Goal: Information Seeking & Learning: Compare options

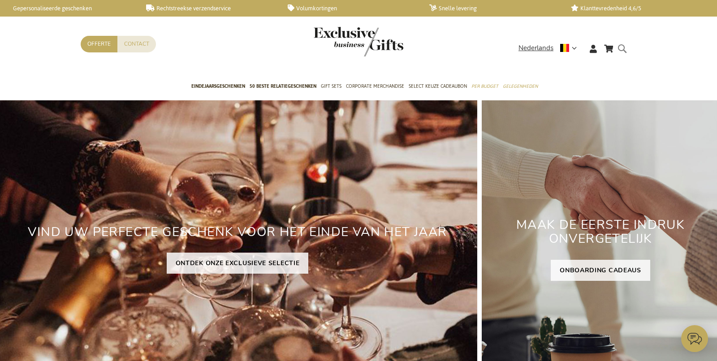
click at [621, 46] on form "Search Search" at bounding box center [624, 56] width 9 height 26
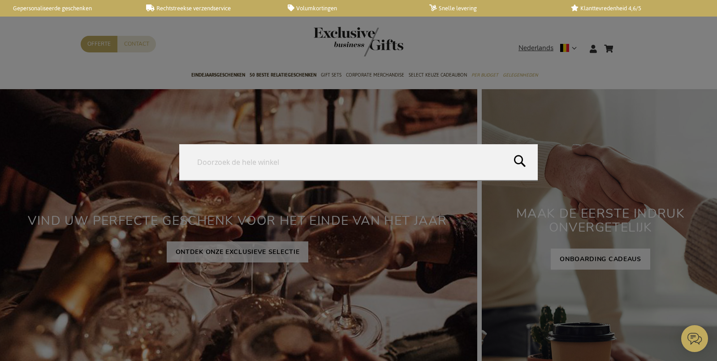
click at [620, 43] on form "Search Search" at bounding box center [624, 43] width 9 height 0
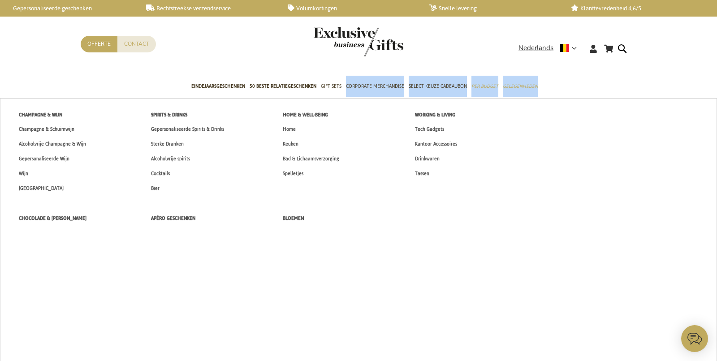
click at [314, 113] on span "Home & Well-being" at bounding box center [305, 114] width 45 height 9
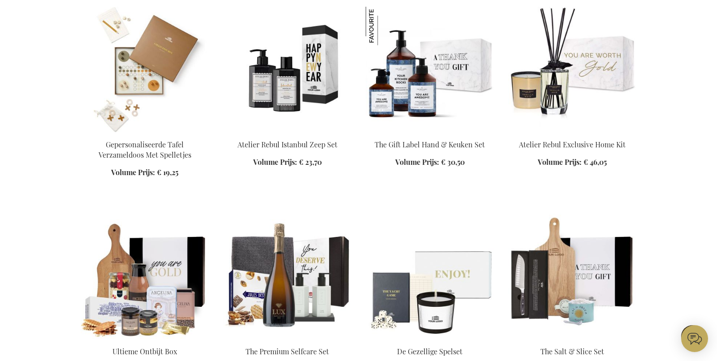
click at [297, 94] on img at bounding box center [287, 69] width 128 height 125
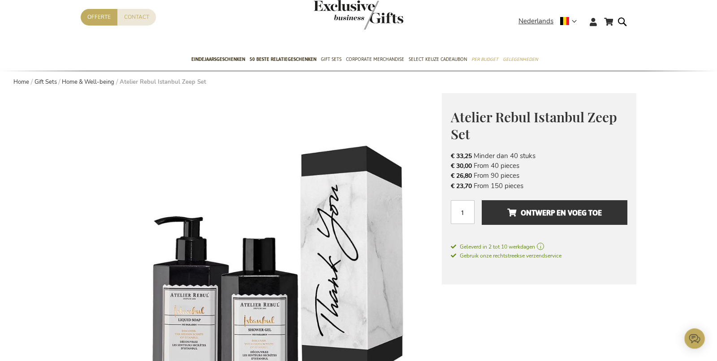
scroll to position [294, 0]
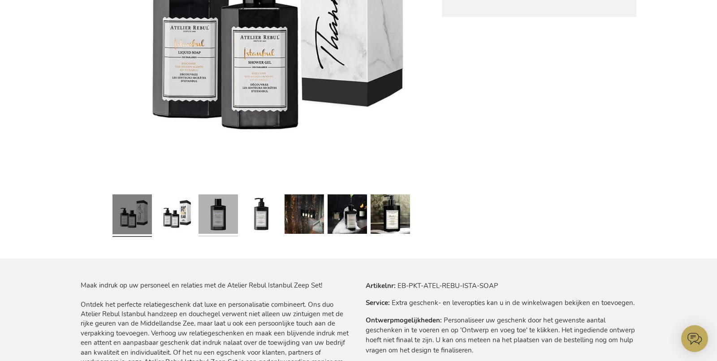
click at [218, 214] on link at bounding box center [217, 215] width 39 height 49
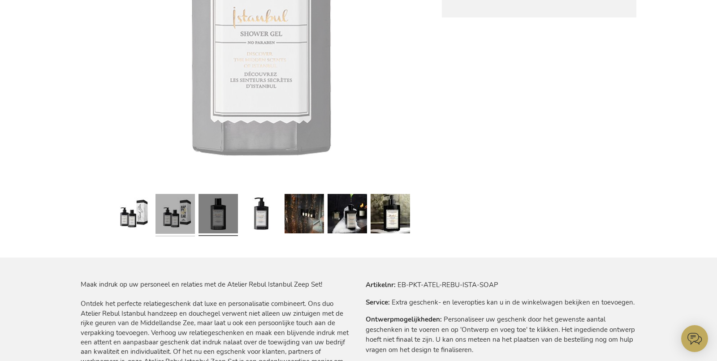
drag, startPoint x: 176, startPoint y: 218, endPoint x: 190, endPoint y: 219, distance: 13.9
click at [176, 218] on link at bounding box center [174, 214] width 39 height 49
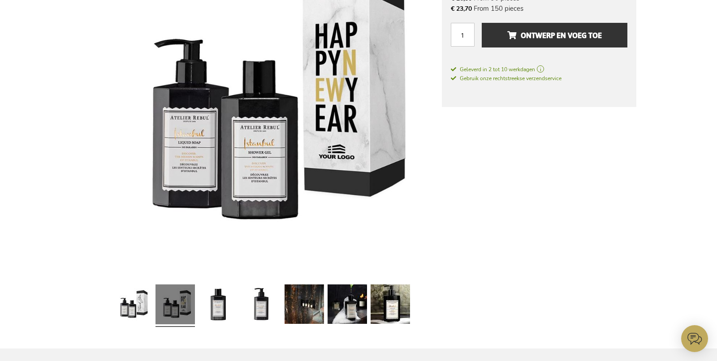
scroll to position [302, 0]
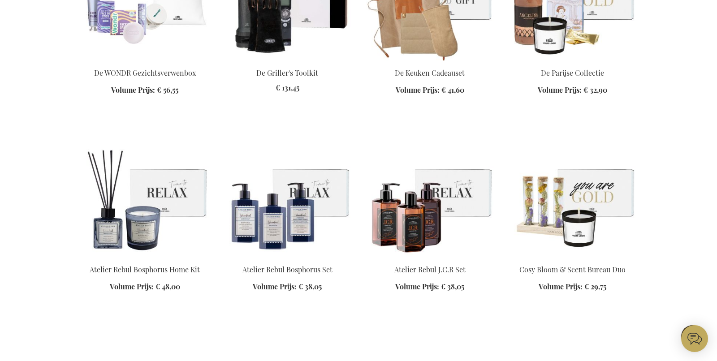
scroll to position [1297, 0]
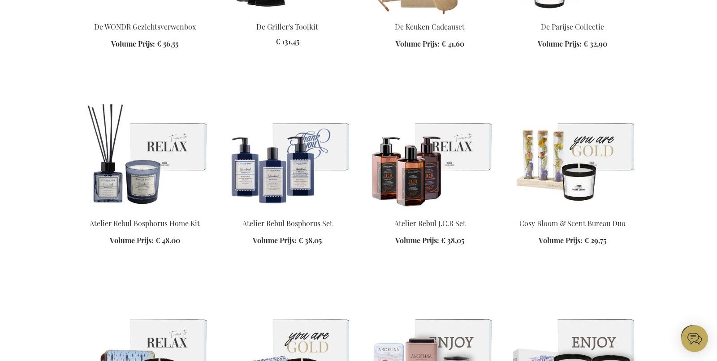
click at [273, 187] on img at bounding box center [287, 148] width 128 height 125
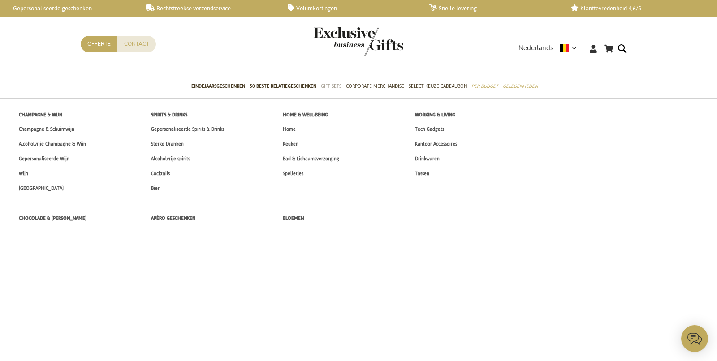
click at [326, 88] on span "Gift Sets" at bounding box center [331, 86] width 21 height 9
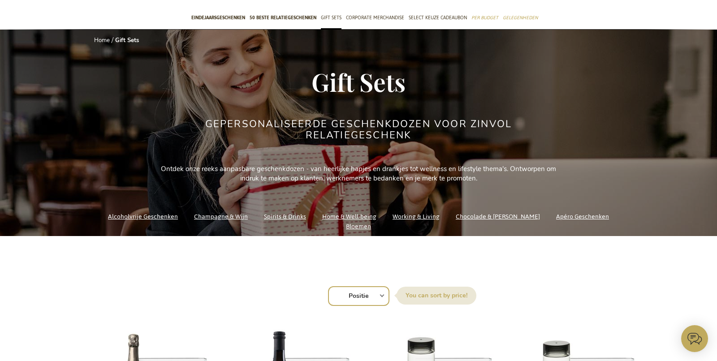
click at [352, 223] on link "Home & Well-being" at bounding box center [349, 217] width 54 height 12
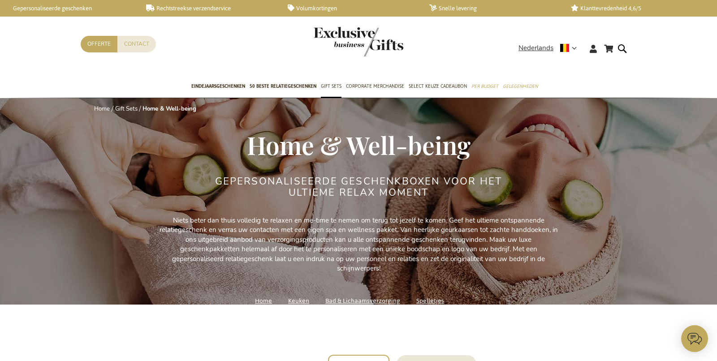
click at [263, 301] on link "Home" at bounding box center [263, 301] width 17 height 12
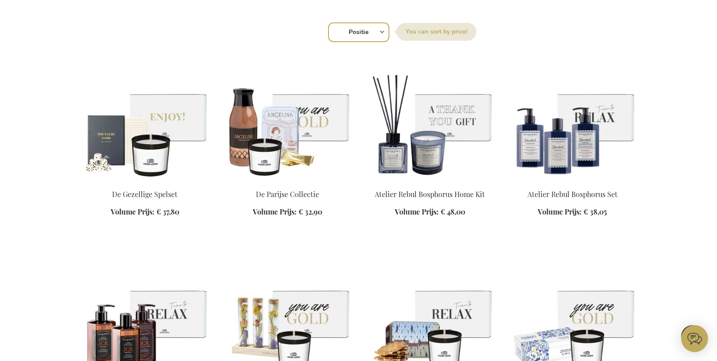
click at [451, 141] on img at bounding box center [430, 118] width 128 height 125
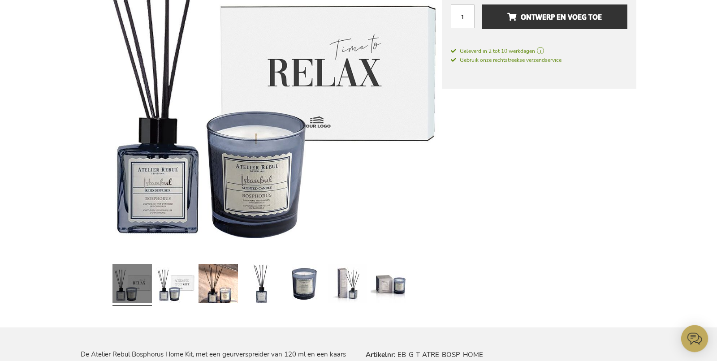
scroll to position [431, 0]
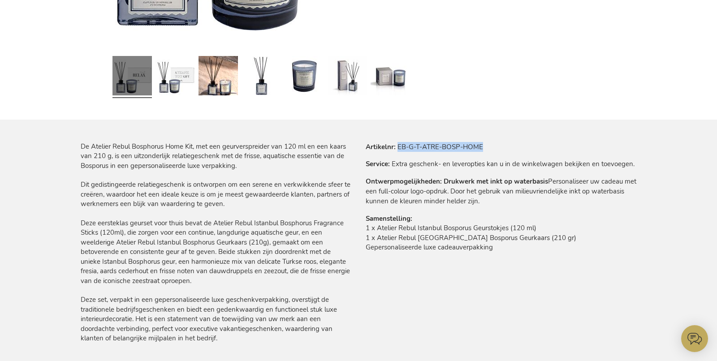
drag, startPoint x: 399, startPoint y: 145, endPoint x: 513, endPoint y: 146, distance: 114.3
click at [514, 146] on tr "Artikelnr EB-G-T-ATRE-BOSP-HOME" at bounding box center [501, 147] width 271 height 10
copy td "EB-G-T-ATRE-BOSP-HOME"
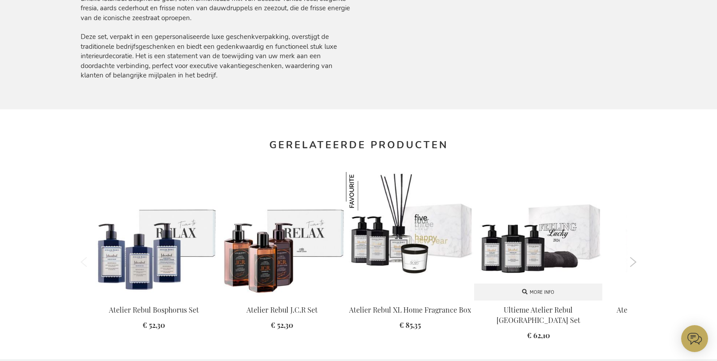
scroll to position [747, 0]
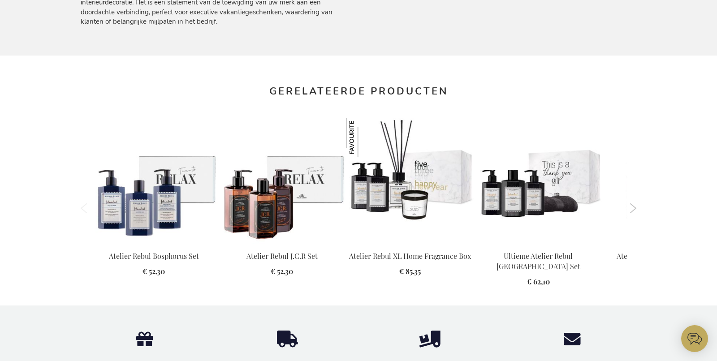
click at [634, 205] on button "Next" at bounding box center [633, 208] width 7 height 10
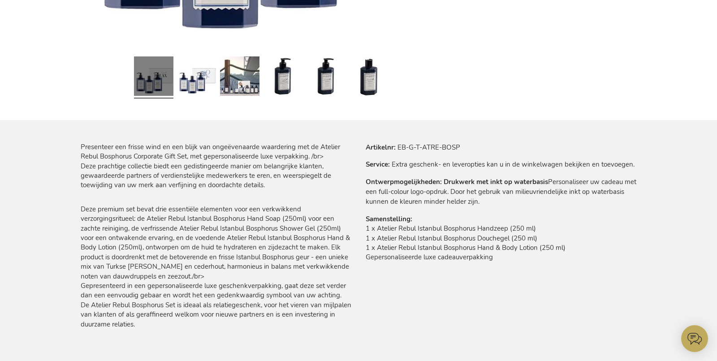
scroll to position [456, 0]
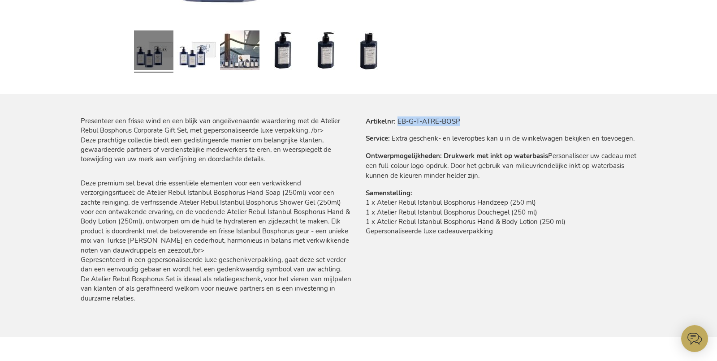
drag, startPoint x: 398, startPoint y: 121, endPoint x: 516, endPoint y: 122, distance: 117.4
click at [517, 122] on tr "Artikelnr EB-G-T-ATRE-BOSP" at bounding box center [501, 121] width 271 height 10
copy td "EB-G-T-ATRE-BOSP"
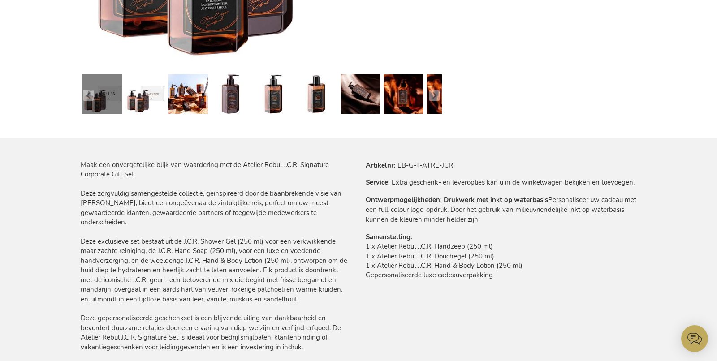
drag, startPoint x: 397, startPoint y: 164, endPoint x: 459, endPoint y: 167, distance: 62.8
click at [461, 167] on tr "Artikelnr EB-G-T-ATRE-JCR" at bounding box center [501, 165] width 271 height 10
drag, startPoint x: 459, startPoint y: 167, endPoint x: 399, endPoint y: 163, distance: 60.6
click at [397, 164] on tr "Artikelnr EB-G-T-ATRE-JCR" at bounding box center [501, 165] width 271 height 10
copy td "EB-G-T-ATRE-JCR"
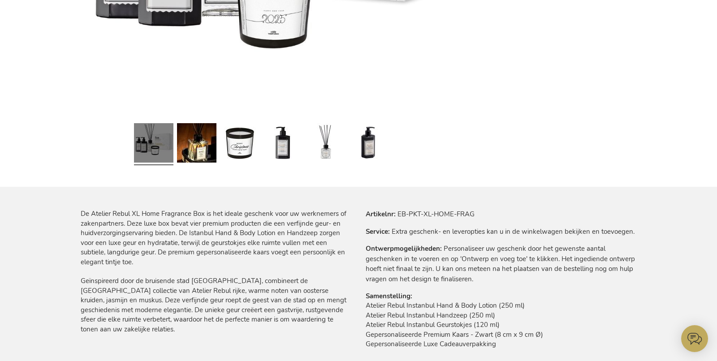
drag, startPoint x: 397, startPoint y: 215, endPoint x: 514, endPoint y: 215, distance: 116.9
click at [522, 215] on tr "Artikelnr EB-PKT-XL-HOME-FRAG" at bounding box center [501, 214] width 271 height 10
drag, startPoint x: 511, startPoint y: 216, endPoint x: 399, endPoint y: 215, distance: 112.0
click at [396, 215] on tr "Artikelnr EB-PKT-XL-HOME-FRAG" at bounding box center [501, 214] width 271 height 10
copy td "EB-PKT-XL-HOME-FRAG"
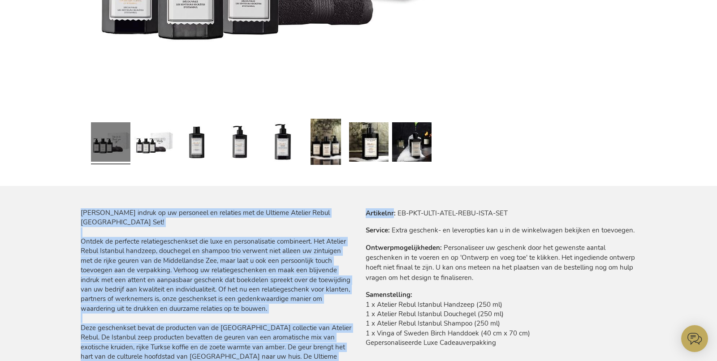
drag, startPoint x: 398, startPoint y: 211, endPoint x: 604, endPoint y: 205, distance: 206.7
click at [605, 205] on div "Ga naar het einde van de afbeeldingen-gallerij Ga naar het begin van de afbeeld…" at bounding box center [359, 327] width 556 height 1143
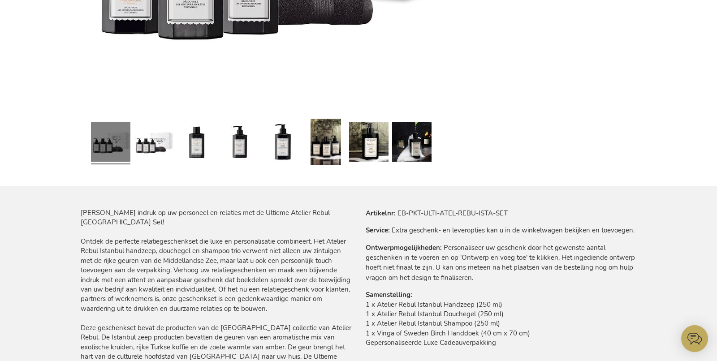
drag, startPoint x: 548, startPoint y: 221, endPoint x: 543, endPoint y: 216, distance: 7.6
click at [548, 221] on tbody "Artikelnr EB-PKT-ULTI-ATEL-REBU-ISTA-SET Service Extra geschenk- en leveropties…" at bounding box center [501, 283] width 271 height 151
drag, startPoint x: 541, startPoint y: 214, endPoint x: 578, endPoint y: 113, distance: 107.1
click at [397, 213] on tr "Artikelnr EB-PKT-ULTI-ATEL-REBU-ISTA-SET" at bounding box center [501, 213] width 271 height 10
copy td "EB-PKT-ULTI-ATEL-REBU-ISTA-SET"
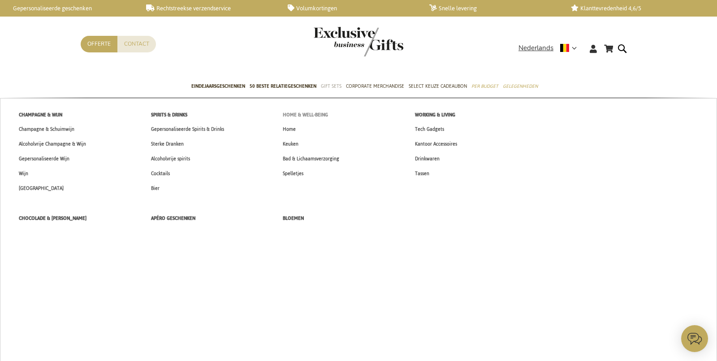
click at [315, 112] on span "Home & Well-being" at bounding box center [305, 114] width 45 height 9
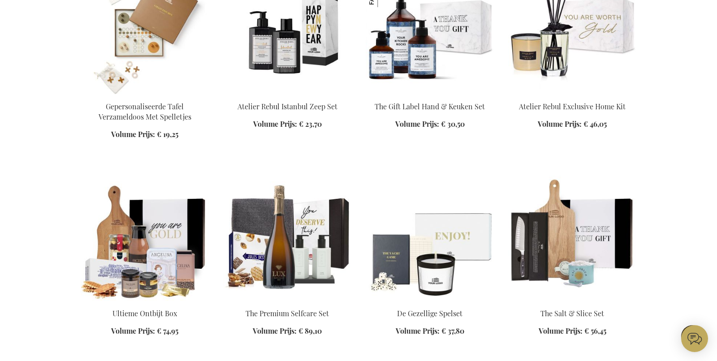
scroll to position [404, 0]
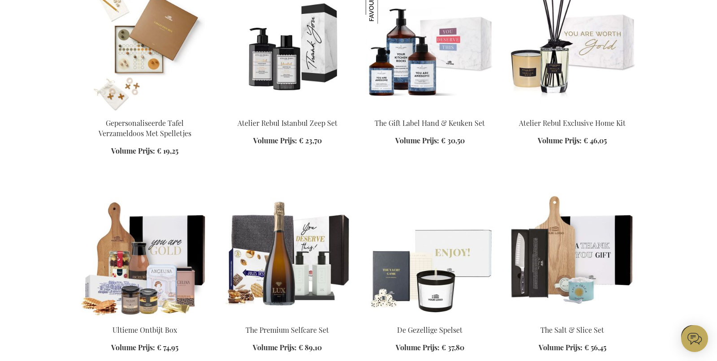
click at [420, 68] on img at bounding box center [430, 47] width 128 height 125
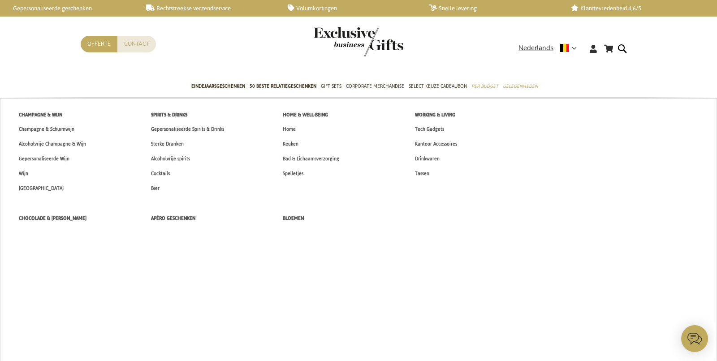
click at [295, 125] on span "Home" at bounding box center [289, 129] width 13 height 9
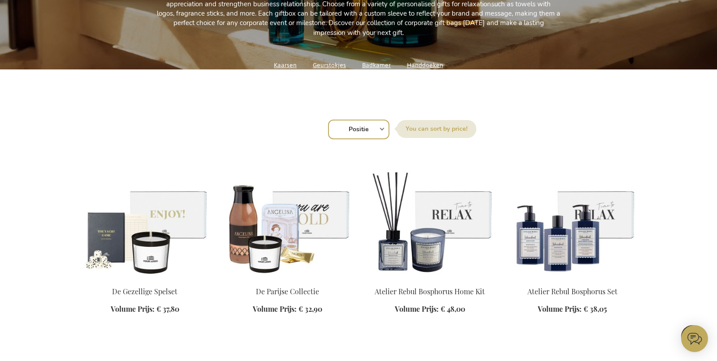
click at [375, 65] on link "Badkamer" at bounding box center [376, 65] width 29 height 12
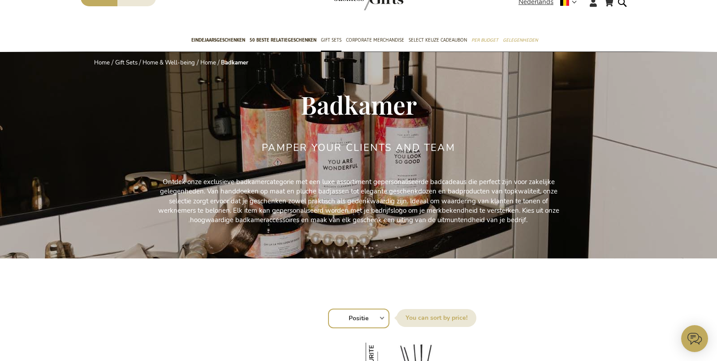
scroll to position [23, 0]
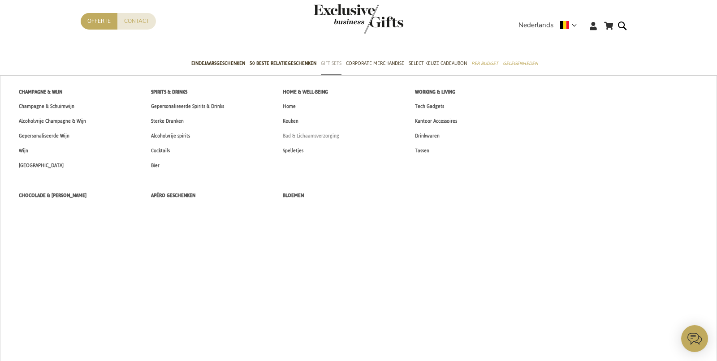
click at [292, 135] on span "Bad & Lichaamsverzorging" at bounding box center [311, 135] width 56 height 9
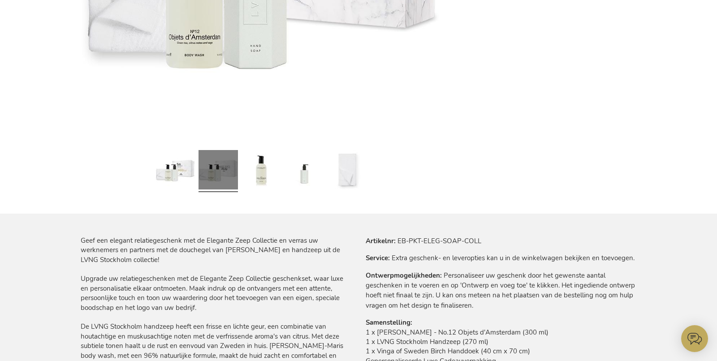
scroll to position [338, 0]
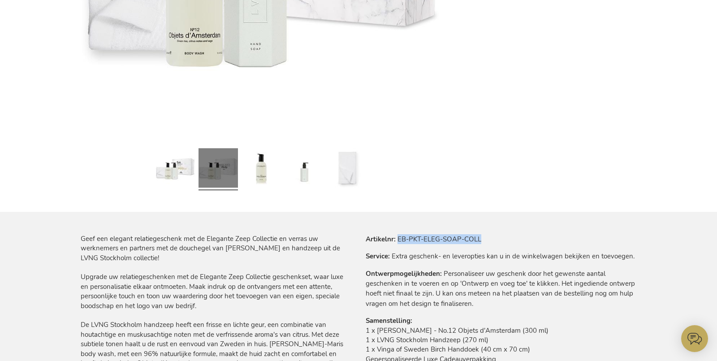
drag, startPoint x: 398, startPoint y: 240, endPoint x: 509, endPoint y: 237, distance: 111.6
click at [510, 237] on tr "Artikelnr EB-PKT-ELEG-SOAP-COLL" at bounding box center [501, 239] width 271 height 10
copy td "EB-PKT-ELEG-SOAP-COLL"
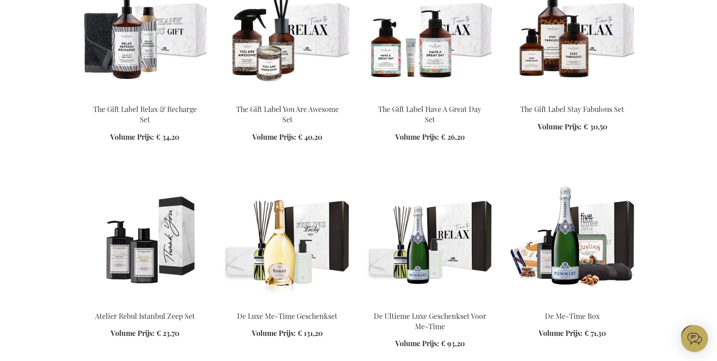
scroll to position [810, 0]
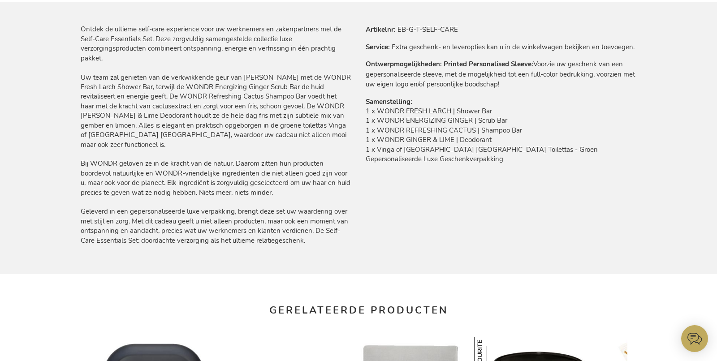
scroll to position [543, 0]
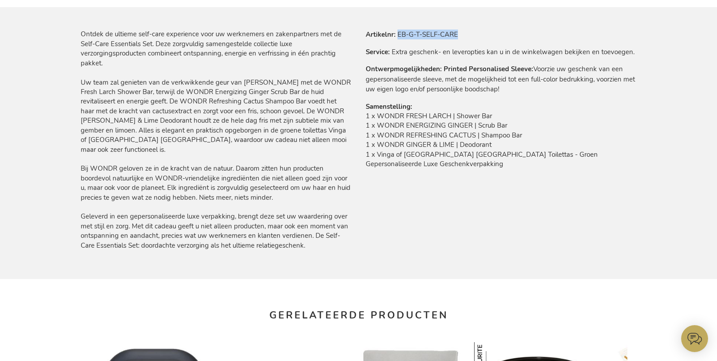
drag, startPoint x: 398, startPoint y: 35, endPoint x: 488, endPoint y: 35, distance: 90.5
click at [488, 35] on tr "Artikelnr EB-G-T-SELF-CARE" at bounding box center [501, 35] width 271 height 10
copy td "EB-G-T-SELF-CARE"
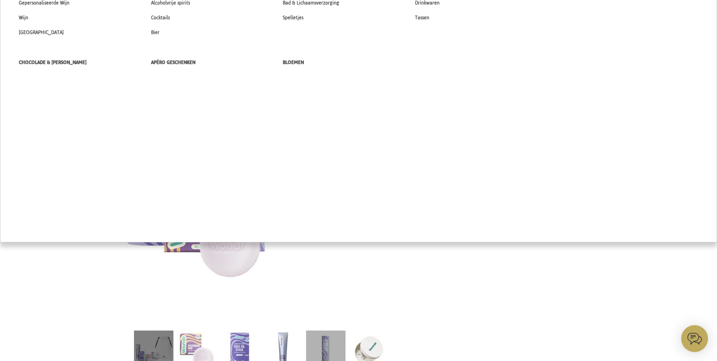
scroll to position [314, 0]
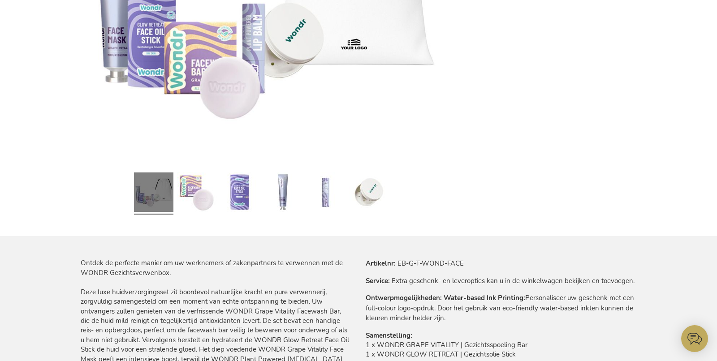
drag, startPoint x: 397, startPoint y: 263, endPoint x: 474, endPoint y: 263, distance: 77.1
click at [474, 263] on tr "Artikelnr EB-G-T-WOND-FACE" at bounding box center [501, 264] width 271 height 10
drag, startPoint x: 474, startPoint y: 263, endPoint x: 398, endPoint y: 265, distance: 75.7
click at [398, 265] on tr "Artikelnr EB-G-T-WOND-FACE" at bounding box center [501, 264] width 271 height 10
copy td "EB-G-T-WOND-FACE"
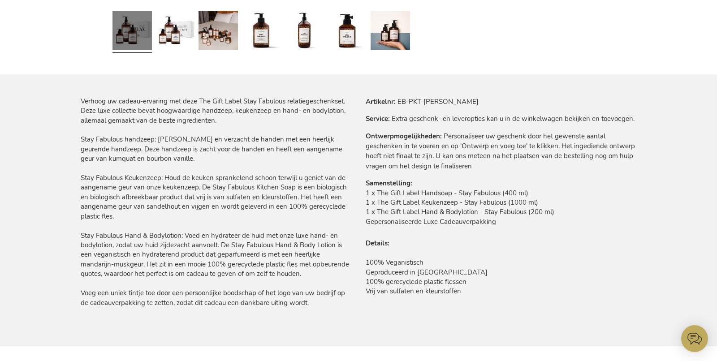
scroll to position [488, 0]
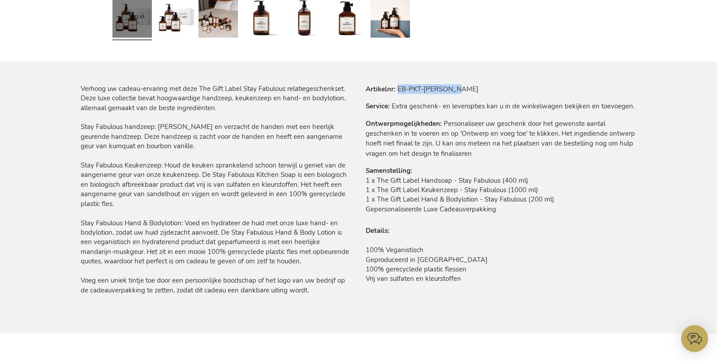
drag, startPoint x: 409, startPoint y: 87, endPoint x: 462, endPoint y: 89, distance: 52.9
click at [462, 87] on tr "Artikelnr EB-PKT-GILA-FABU" at bounding box center [501, 89] width 271 height 10
copy td "EB-PKT-[PERSON_NAME]"
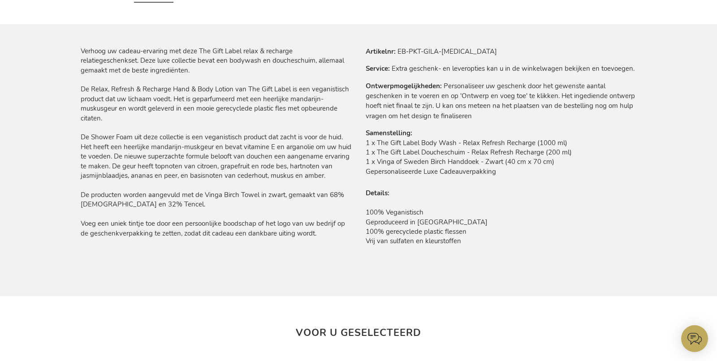
drag, startPoint x: 396, startPoint y: 49, endPoint x: 448, endPoint y: 50, distance: 52.0
click at [429, 49] on tr "Artikelnr EB-PKT-GILA-[MEDICAL_DATA]" at bounding box center [501, 52] width 271 height 10
drag, startPoint x: 456, startPoint y: 49, endPoint x: 399, endPoint y: 48, distance: 56.9
click at [0, 0] on td "EB-PKT-GILA-[MEDICAL_DATA]" at bounding box center [0, 0] width 0 height 0
copy td "EB-PKT-GILA-[MEDICAL_DATA]"
